Goal: Communication & Community: Answer question/provide support

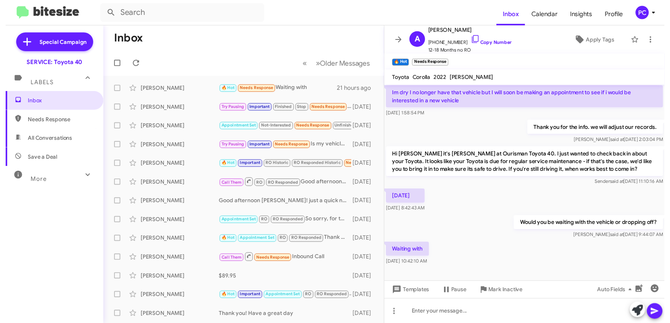
scroll to position [46, 0]
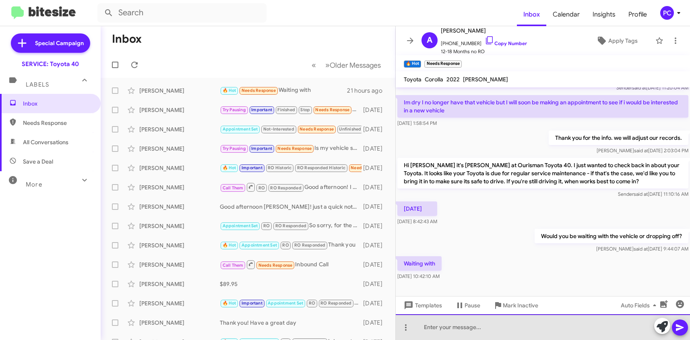
click at [342, 195] on div at bounding box center [543, 327] width 294 height 26
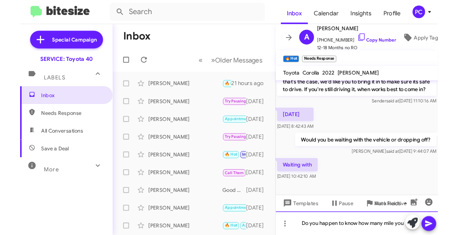
scroll to position [232, 0]
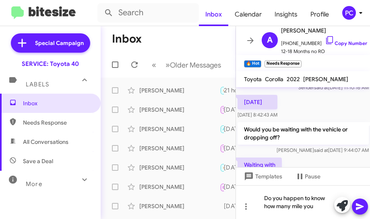
click at [66, 195] on div "Inbox Needs Response All Conversations Save a Deal More Important 🔥 Hot Appoint…" at bounding box center [50, 160] width 101 height 132
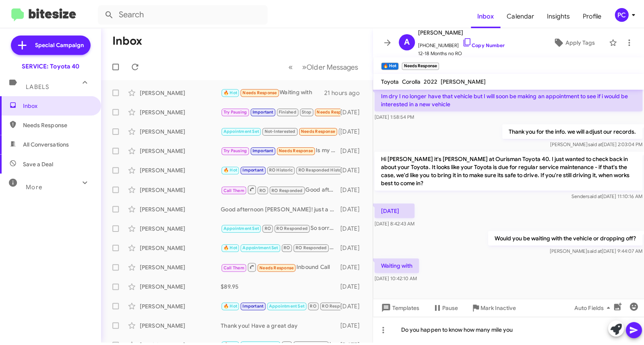
scroll to position [48, 0]
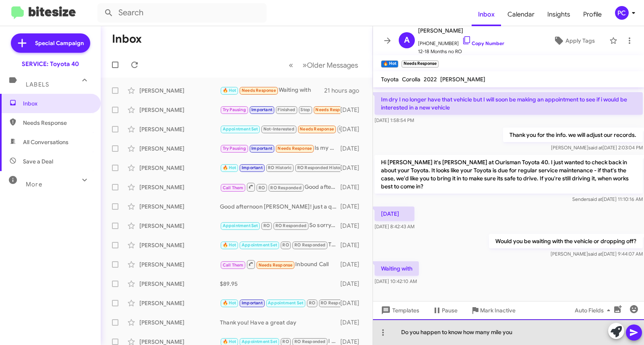
click at [342, 195] on div "Do you happen to know how many mile you" at bounding box center [508, 332] width 271 height 26
click at [342, 195] on div "Do you happen to know how many mile you have on your 2022 Corolla?" at bounding box center [508, 332] width 271 height 26
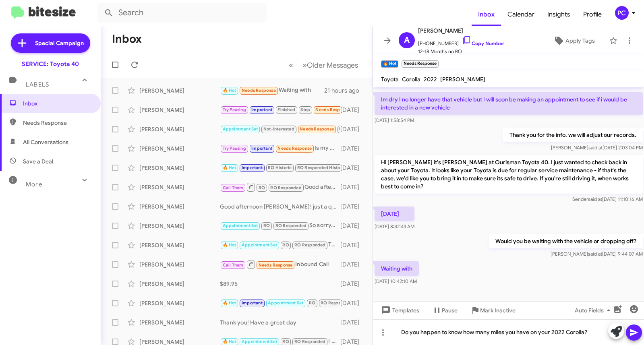
click at [342, 195] on icon at bounding box center [634, 332] width 8 height 7
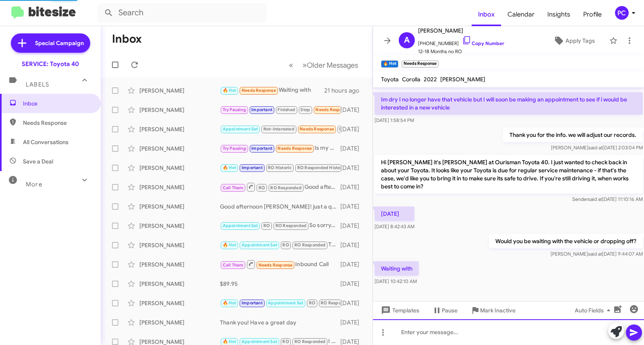
scroll to position [0, 0]
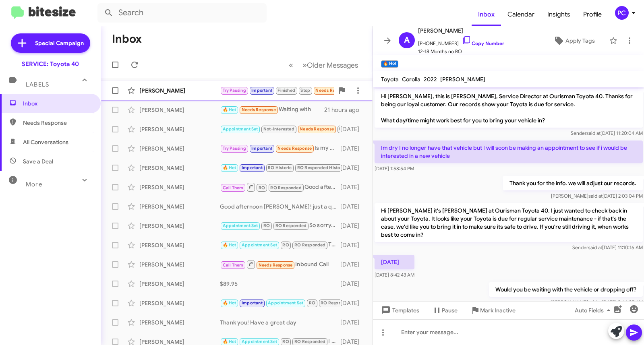
click at [193, 88] on div "[PERSON_NAME]" at bounding box center [179, 91] width 81 height 8
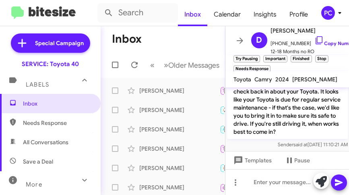
scroll to position [799, 0]
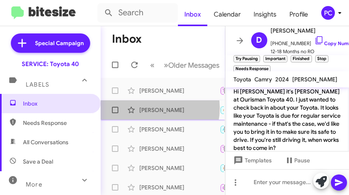
click at [148, 114] on div "[PERSON_NAME]" at bounding box center [179, 110] width 81 height 8
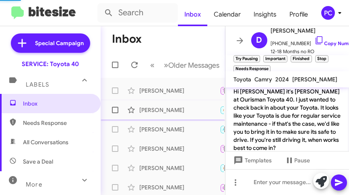
scroll to position [333, 0]
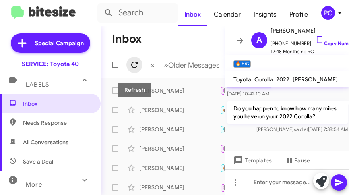
click at [134, 62] on icon at bounding box center [135, 65] width 10 height 10
